Goal: Task Accomplishment & Management: Use online tool/utility

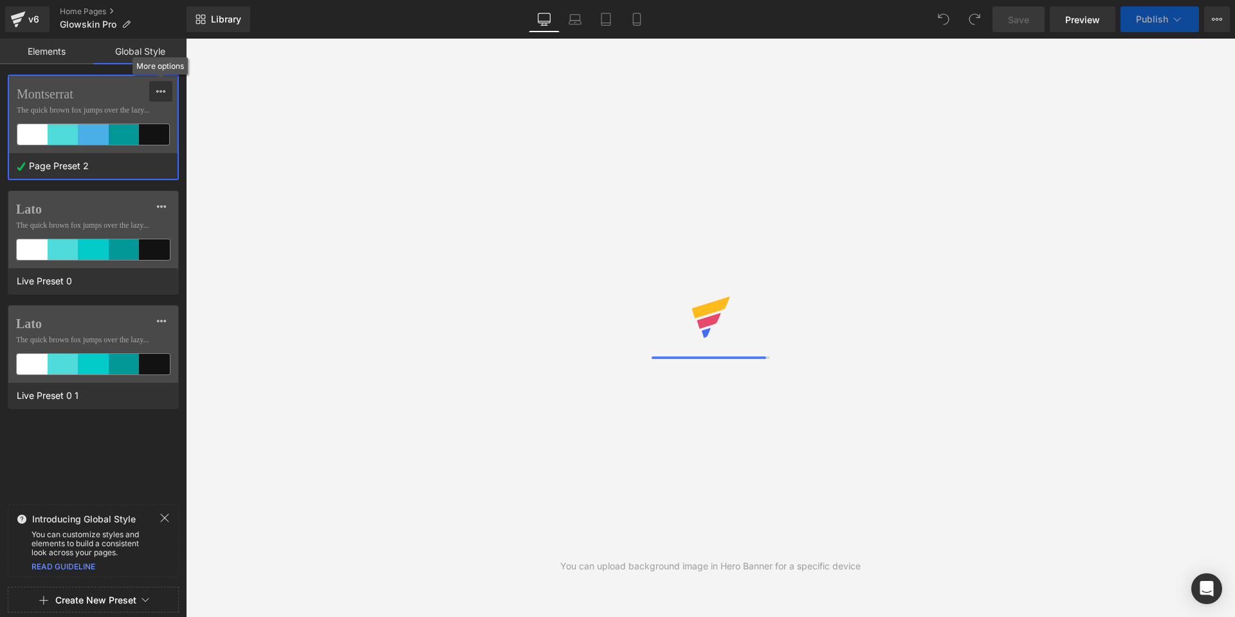
click at [158, 88] on icon at bounding box center [161, 91] width 10 height 10
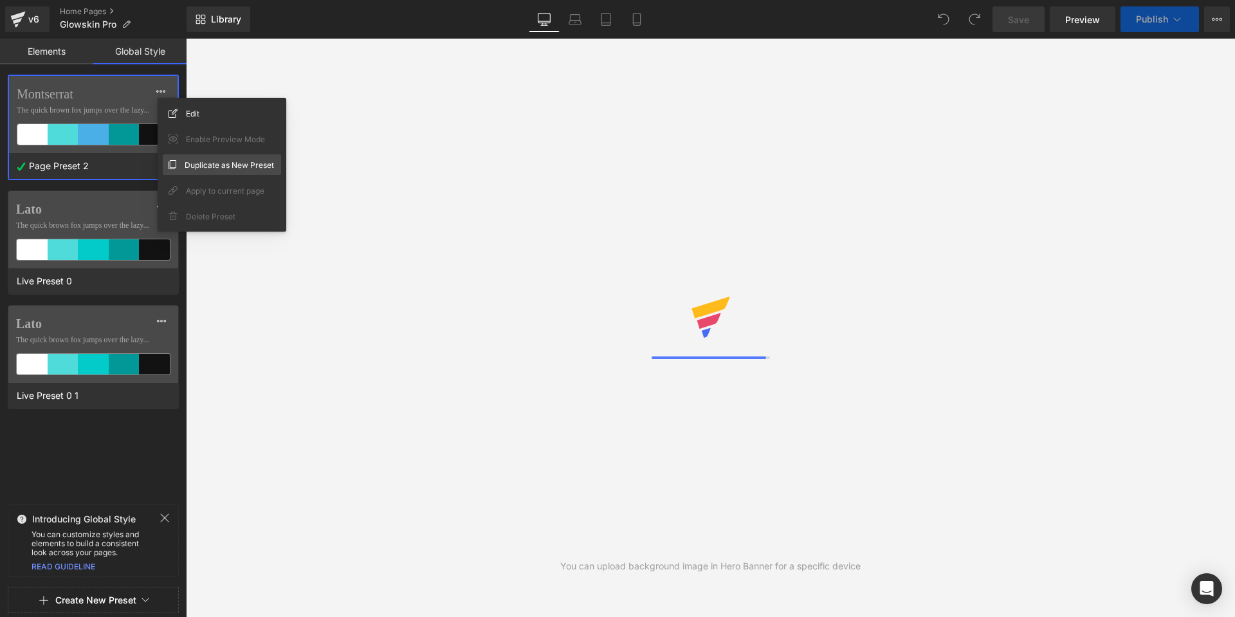
click at [186, 170] on span "Duplicate as New Preset" at bounding box center [229, 165] width 89 height 14
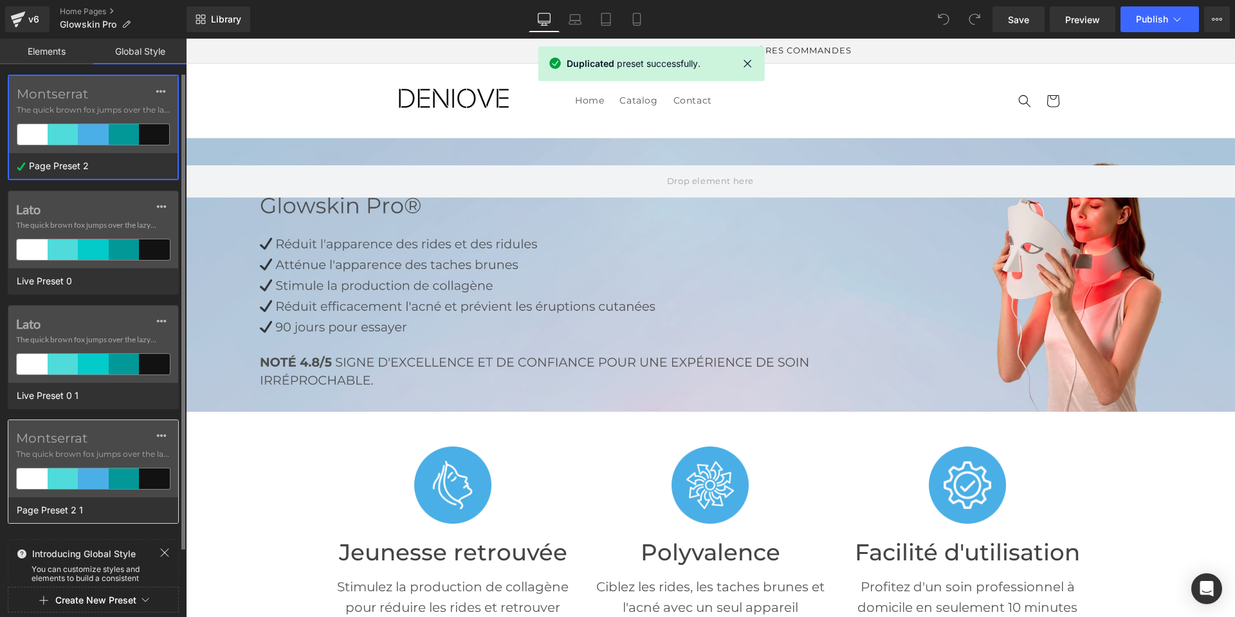
click at [46, 443] on label "Montserrat" at bounding box center [93, 437] width 154 height 15
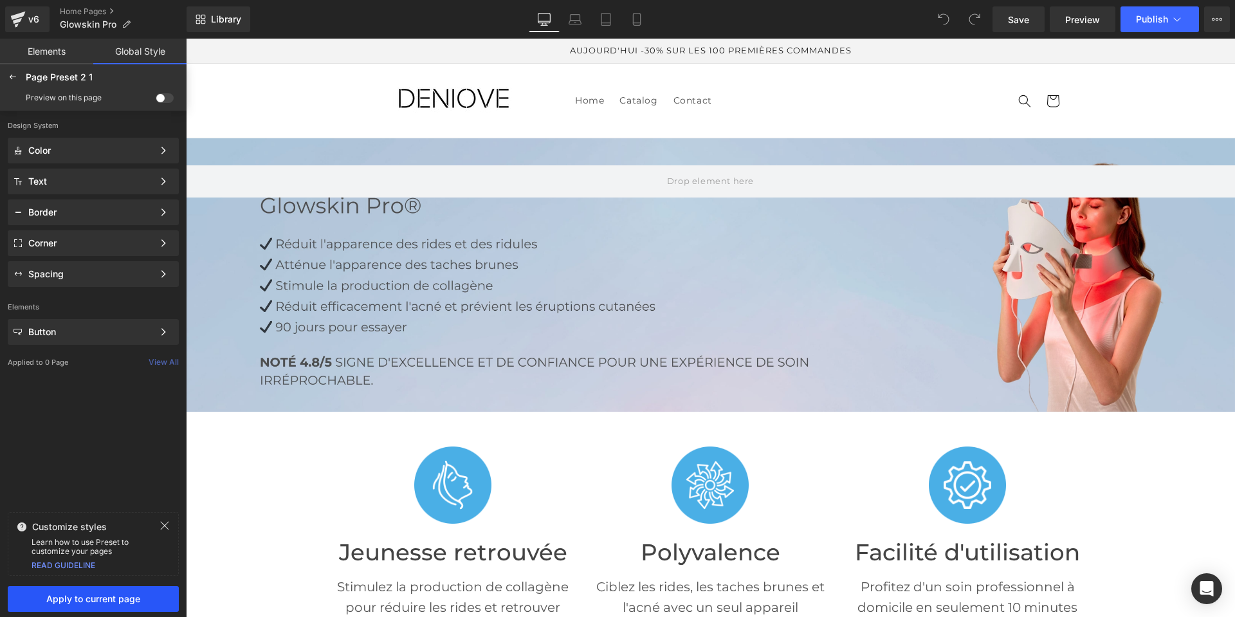
click at [98, 598] on span "Apply to current page" at bounding box center [93, 599] width 156 height 10
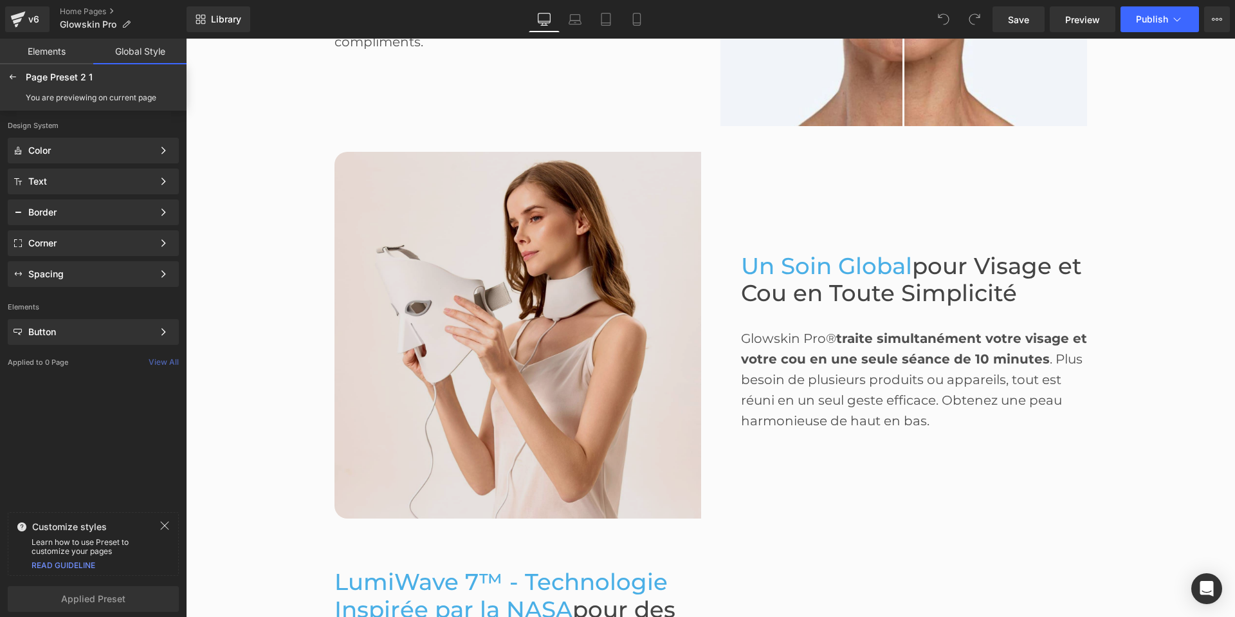
scroll to position [1287, 0]
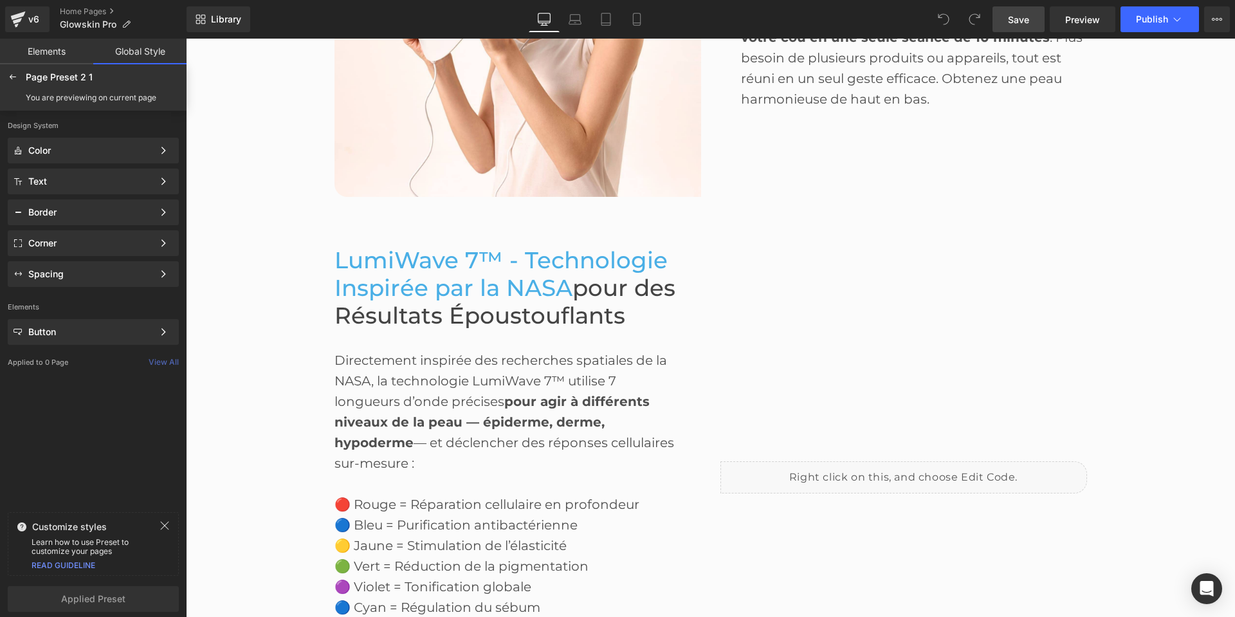
click at [1026, 19] on span "Save" at bounding box center [1018, 20] width 21 height 14
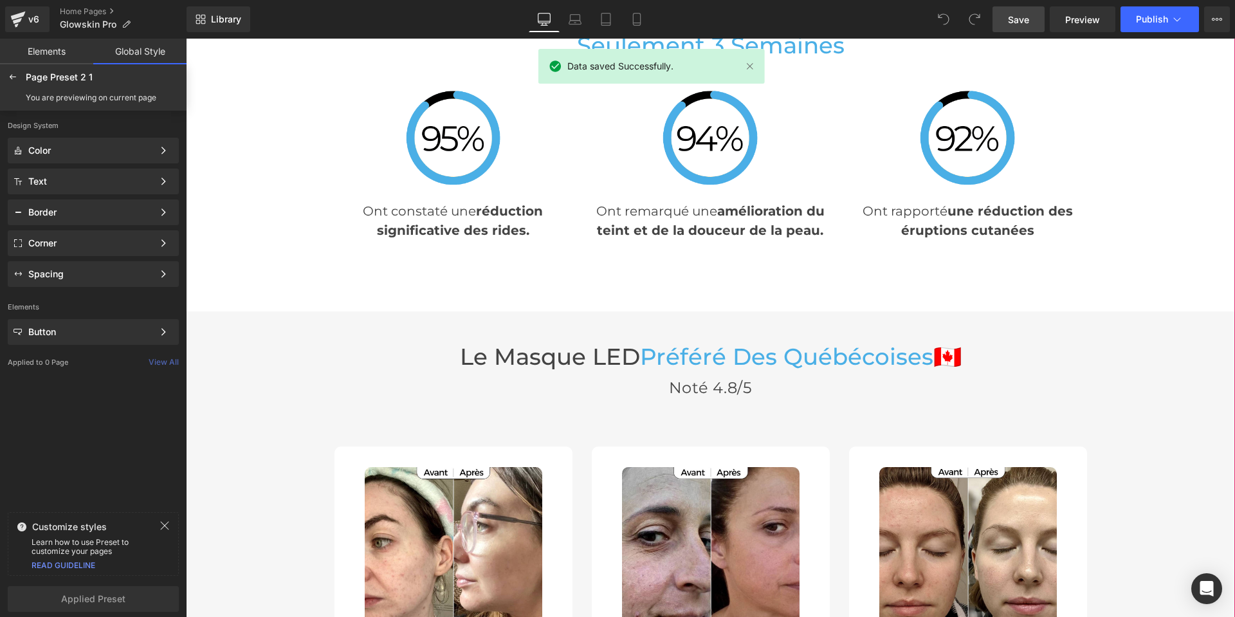
scroll to position [3603, 0]
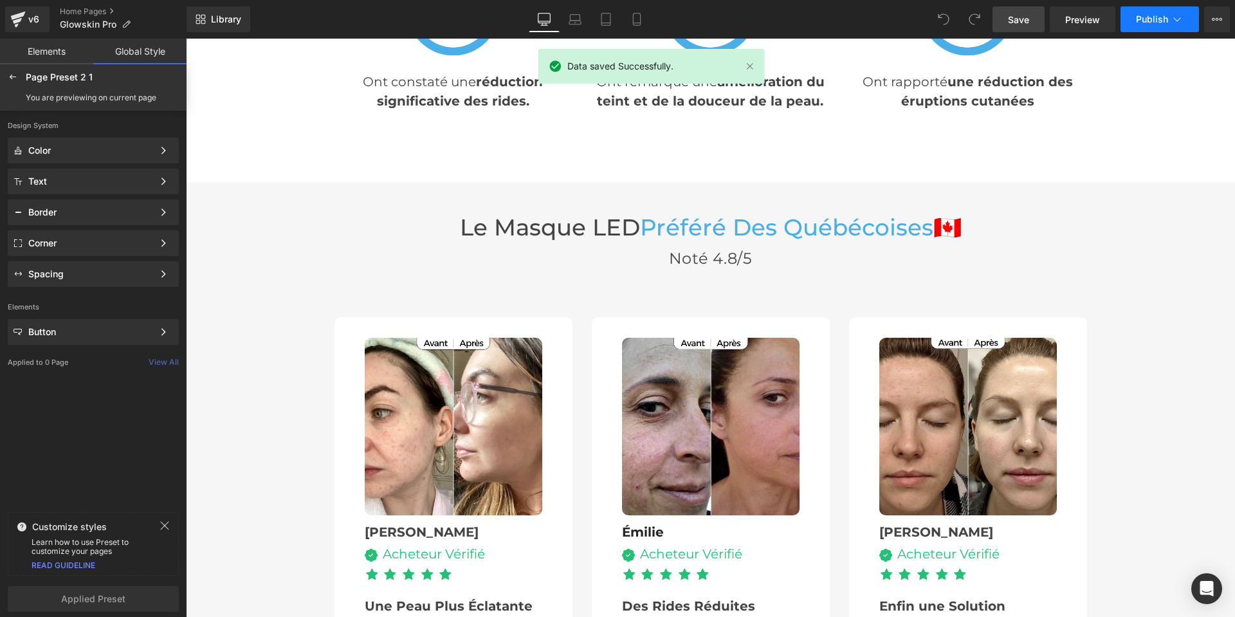
click at [1136, 24] on span "Publish" at bounding box center [1152, 19] width 32 height 10
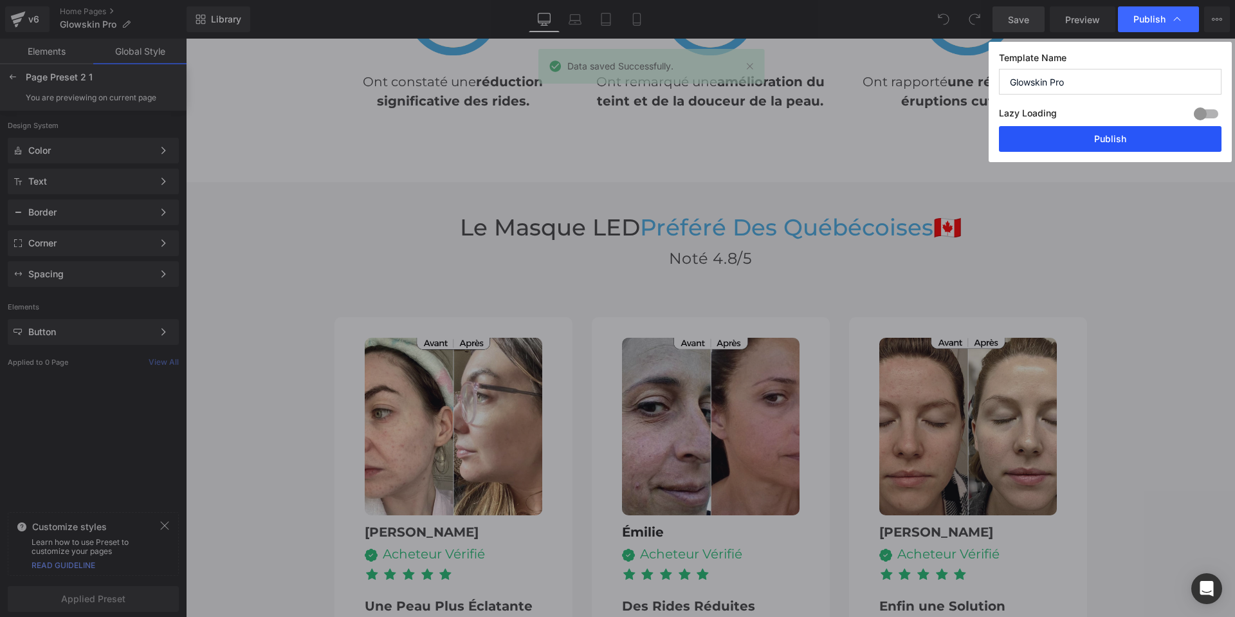
click at [1105, 136] on button "Publish" at bounding box center [1110, 139] width 223 height 26
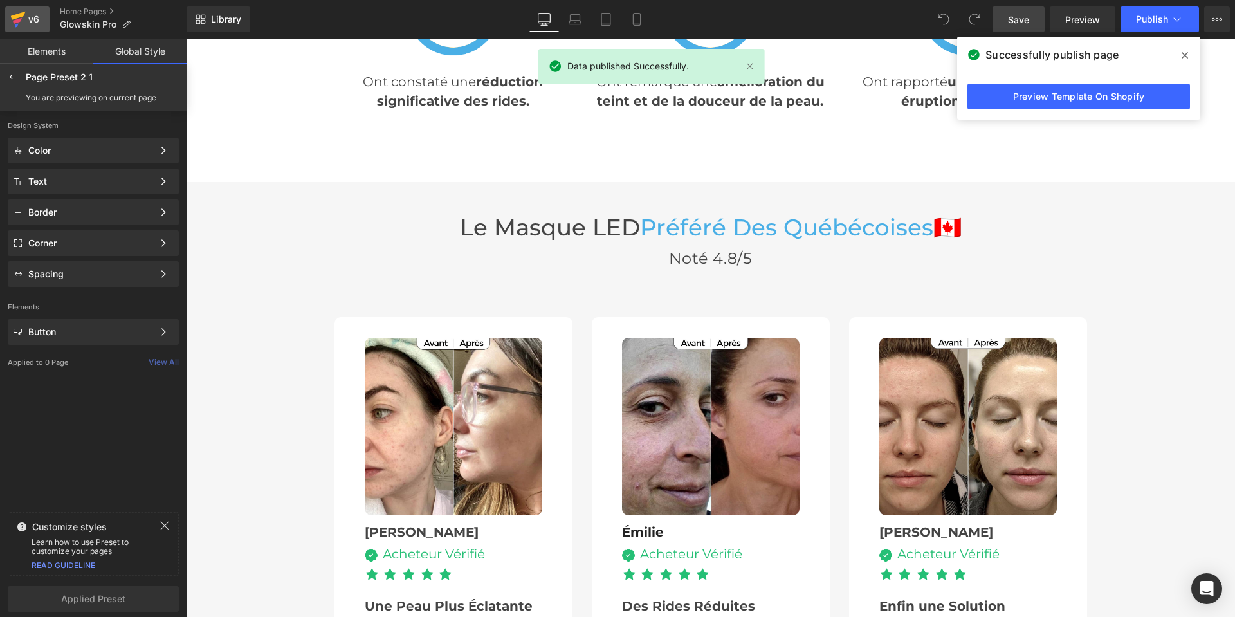
click at [27, 20] on div "v6" at bounding box center [34, 19] width 16 height 17
